Goal: Task Accomplishment & Management: Use online tool/utility

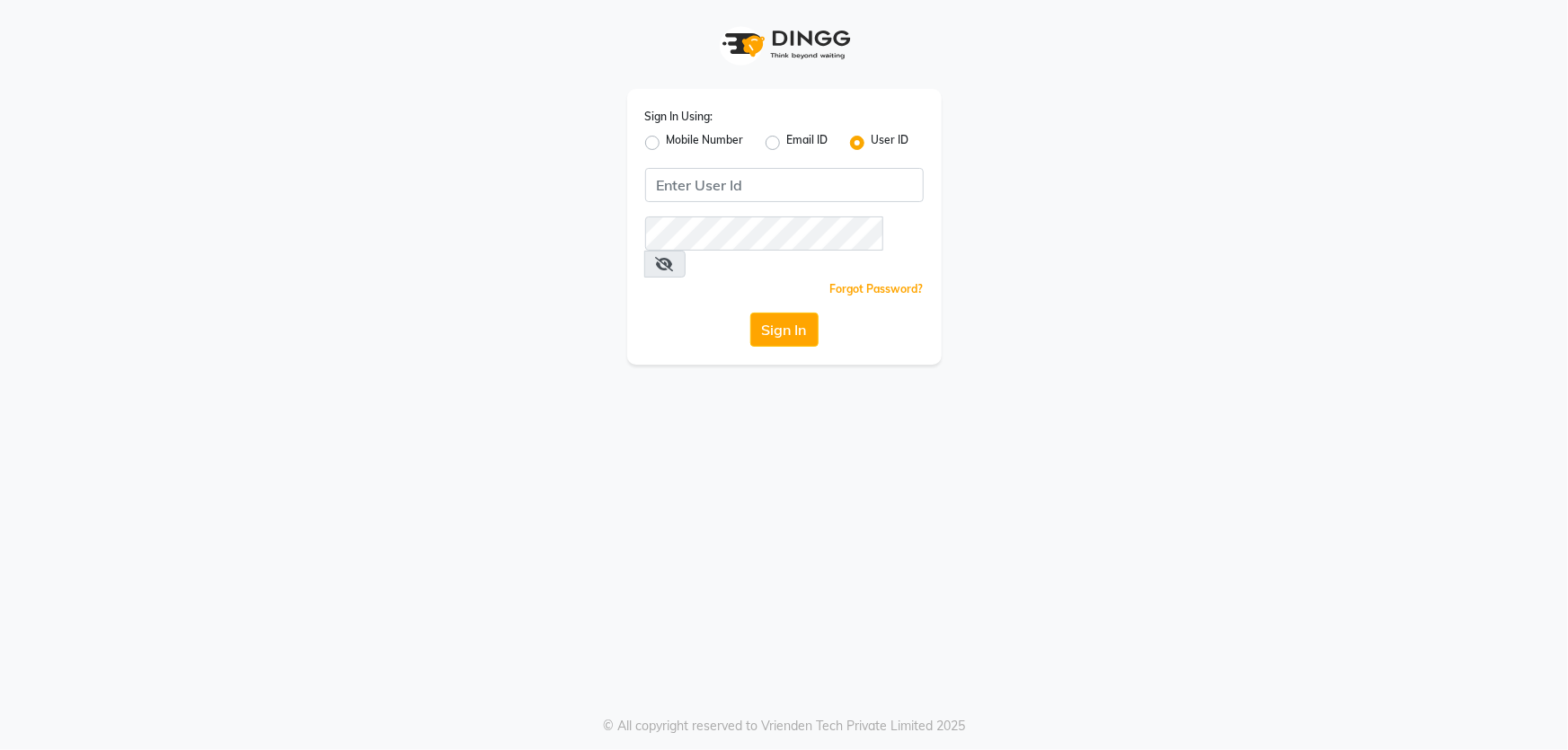
click at [667, 147] on label "Mobile Number" at bounding box center [705, 143] width 77 height 22
click at [667, 144] on input "Mobile Number" at bounding box center [673, 138] width 11 height 11
radio input "true"
radio input "false"
click at [777, 190] on input "Username" at bounding box center [813, 186] width 218 height 34
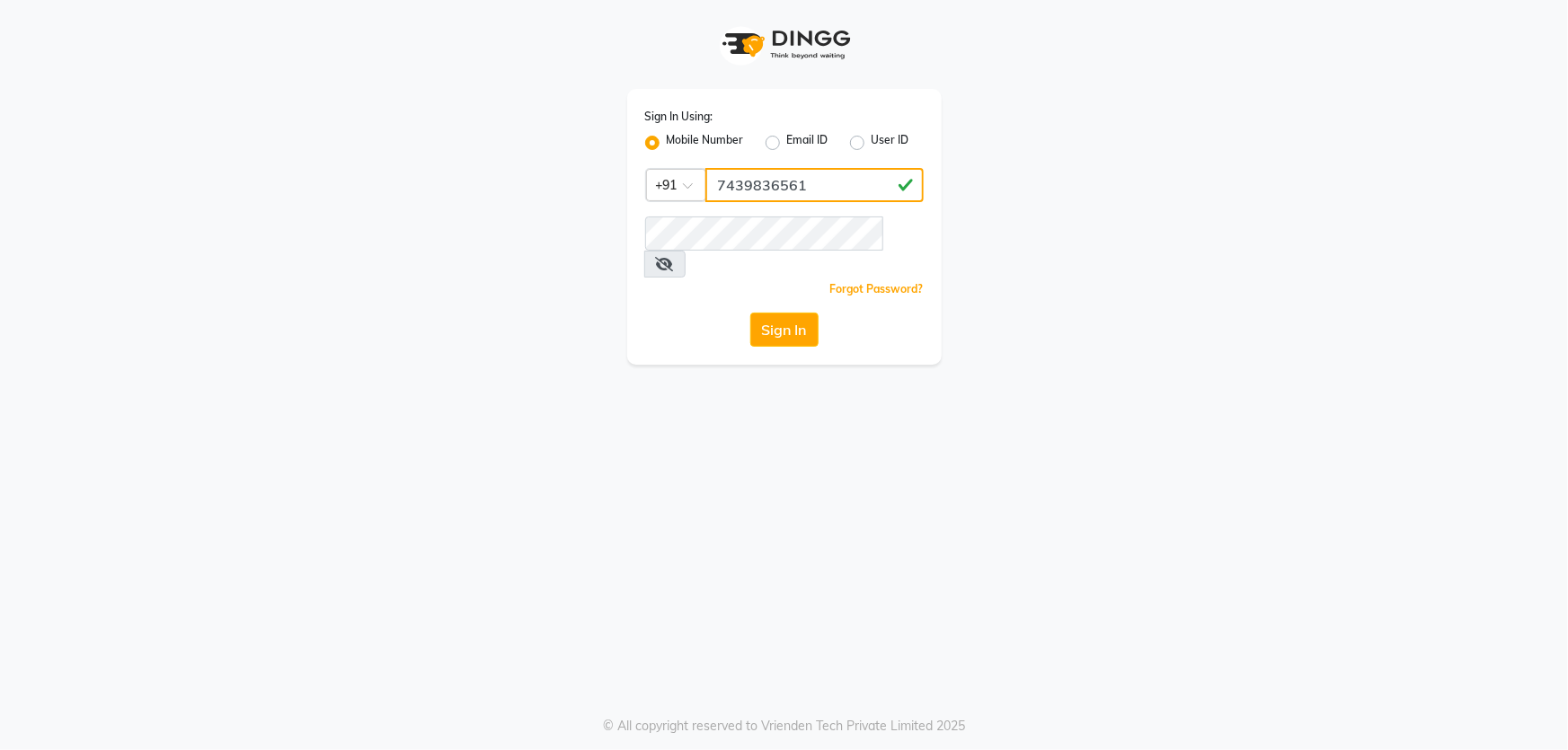
click at [777, 190] on input "7439836561" at bounding box center [813, 186] width 218 height 34
type input "7439836561"
click at [771, 313] on button "Sign In" at bounding box center [784, 330] width 69 height 34
